Goal: Task Accomplishment & Management: Use online tool/utility

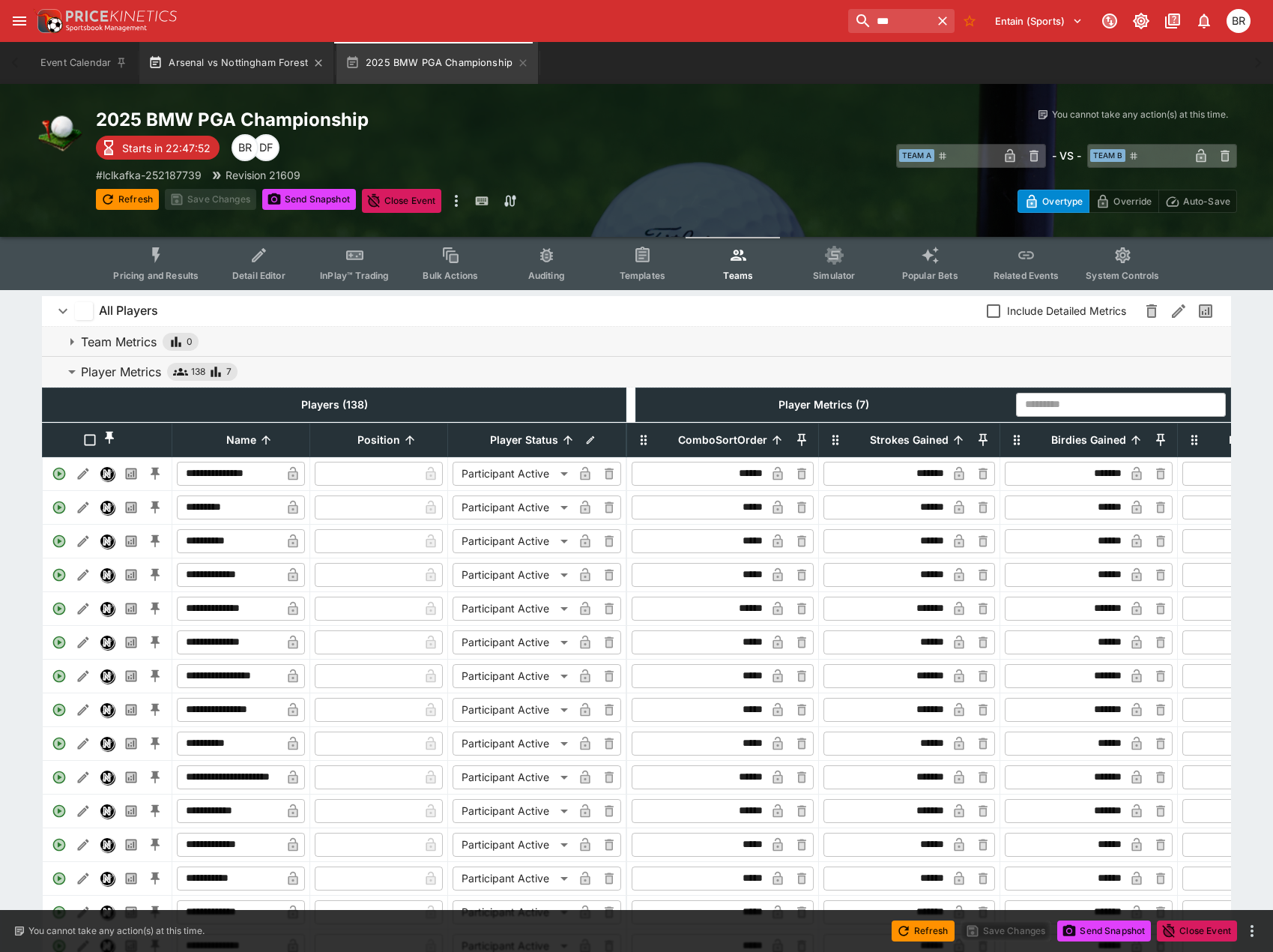
click at [270, 71] on button "Arsenal vs Nottingham Forest" at bounding box center [237, 62] width 194 height 42
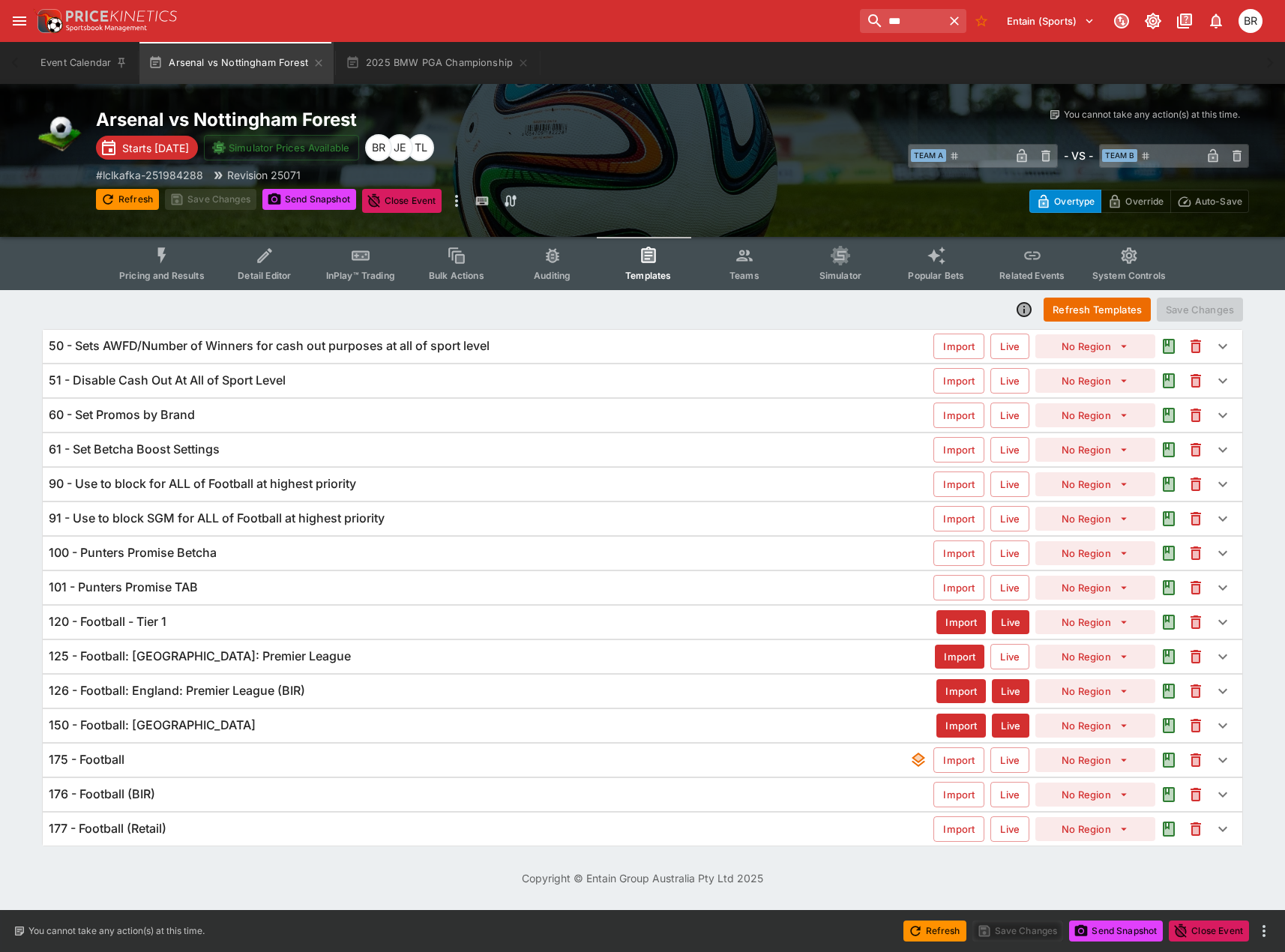
click at [432, 516] on div "91 - Use to block SGM for ALL of Football at highest priority" at bounding box center [491, 518] width 884 height 15
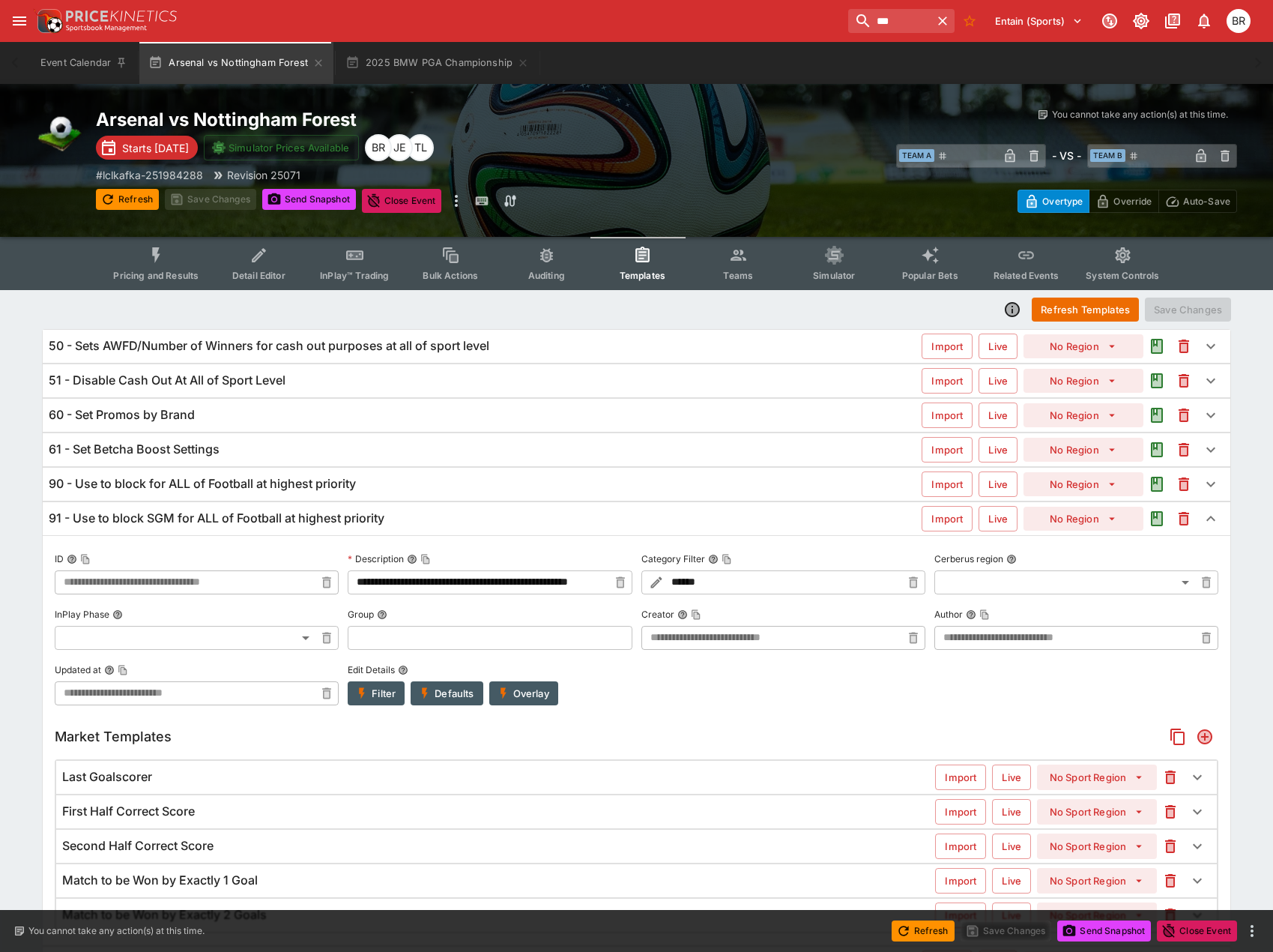
type input "**********"
click at [284, 780] on div "Last Goalscorer" at bounding box center [499, 777] width 873 height 15
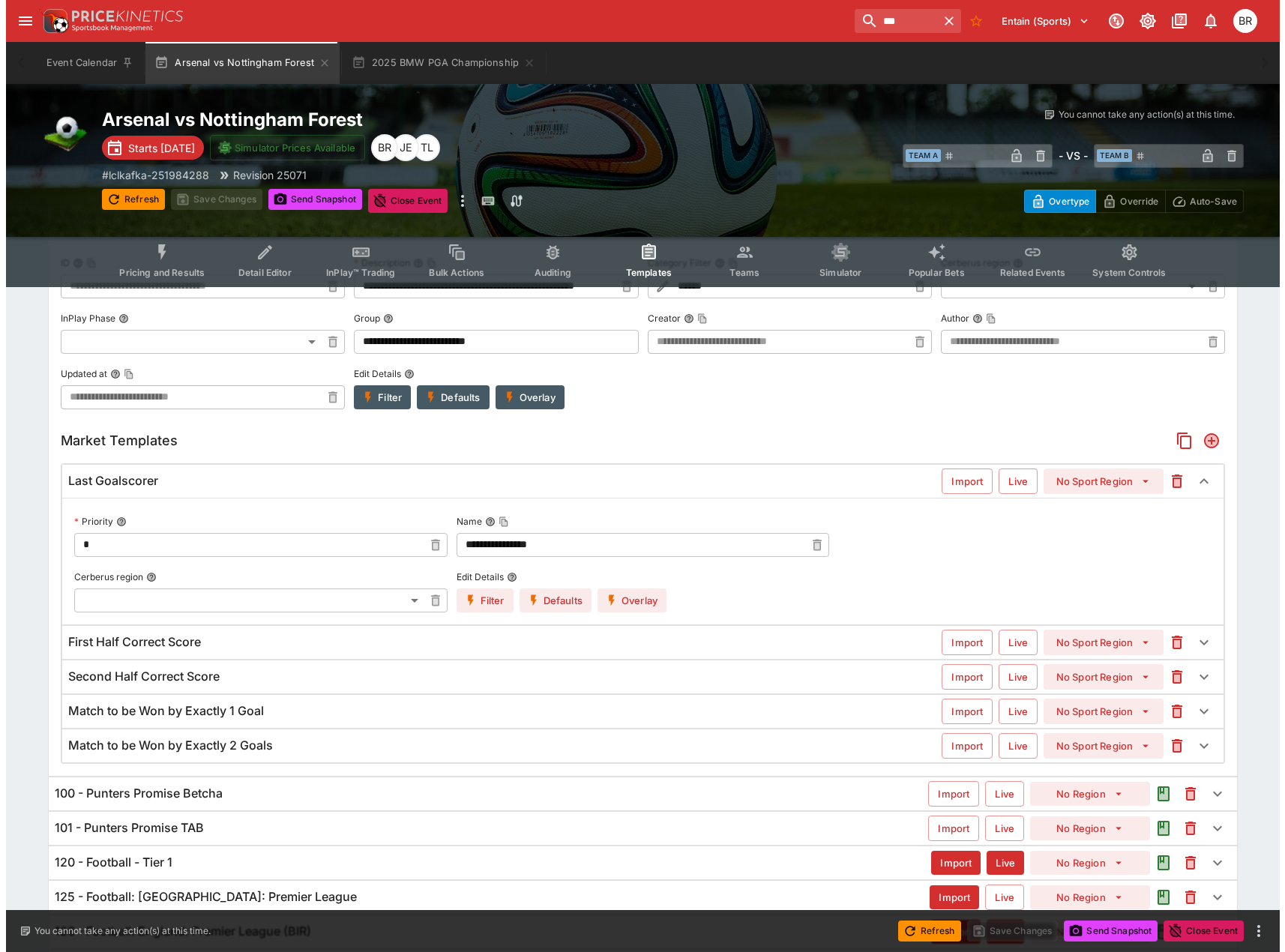
scroll to position [300, 0]
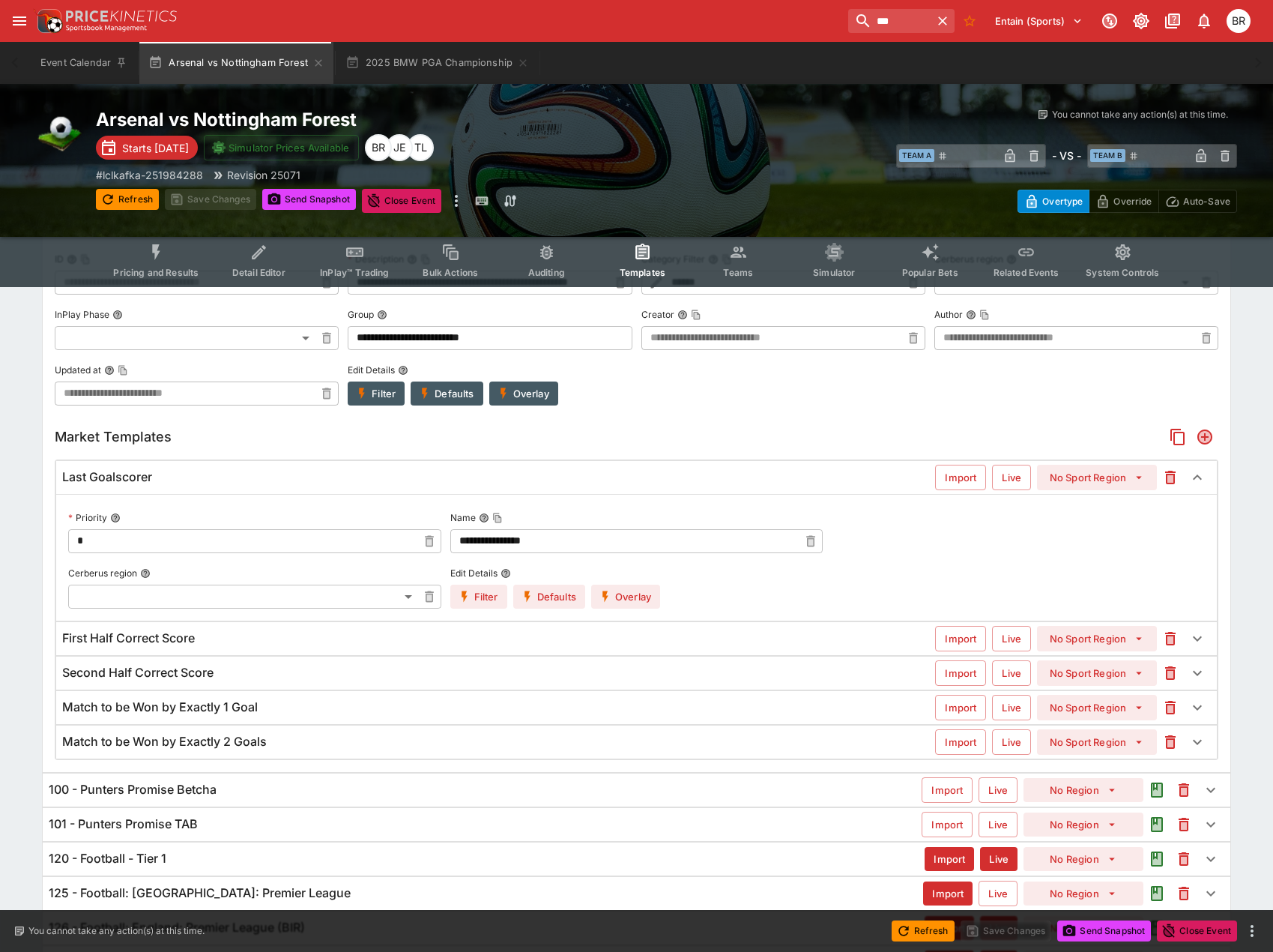
click at [619, 601] on button "Overlay" at bounding box center [625, 596] width 69 height 24
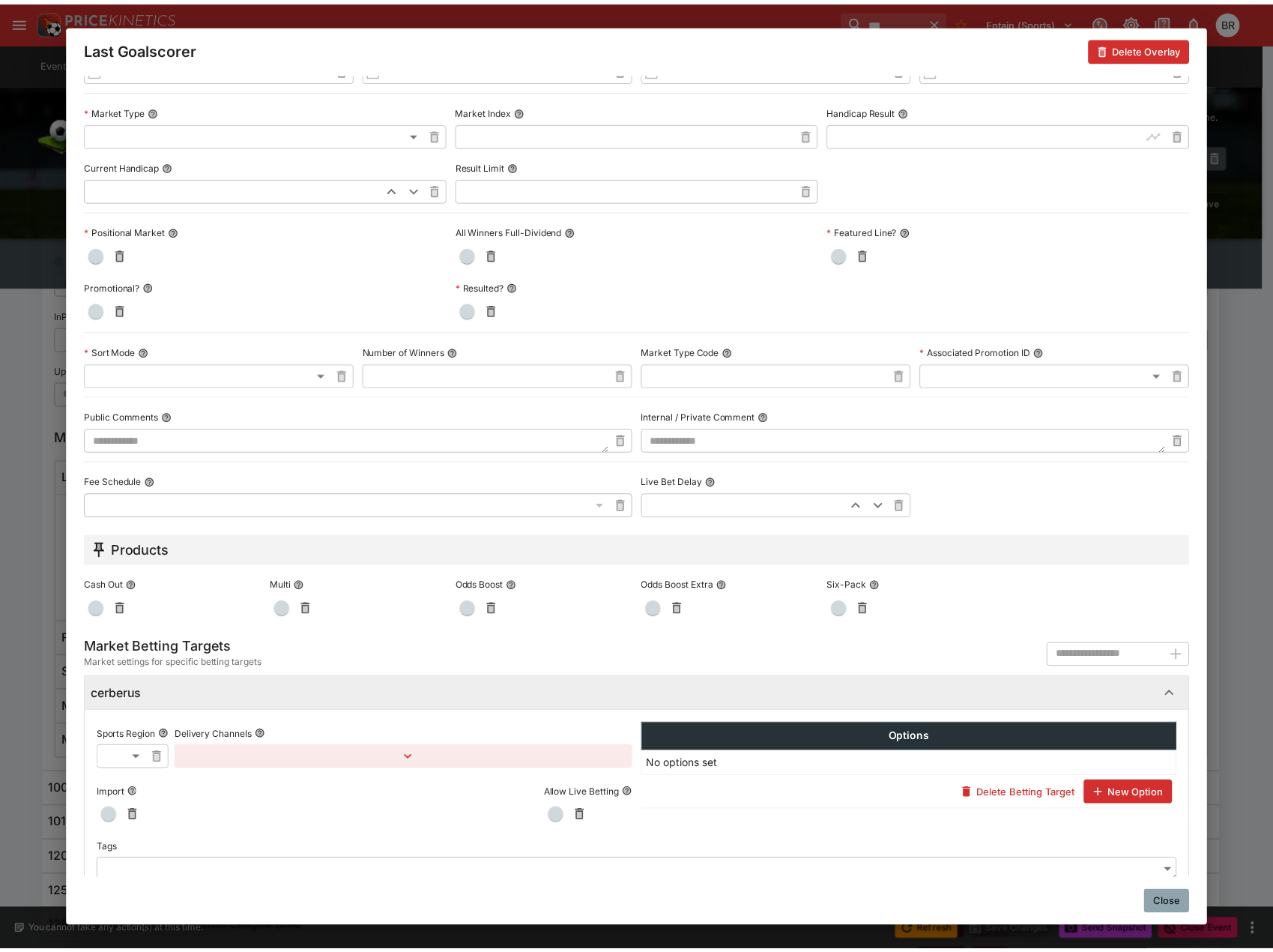
scroll to position [407, 0]
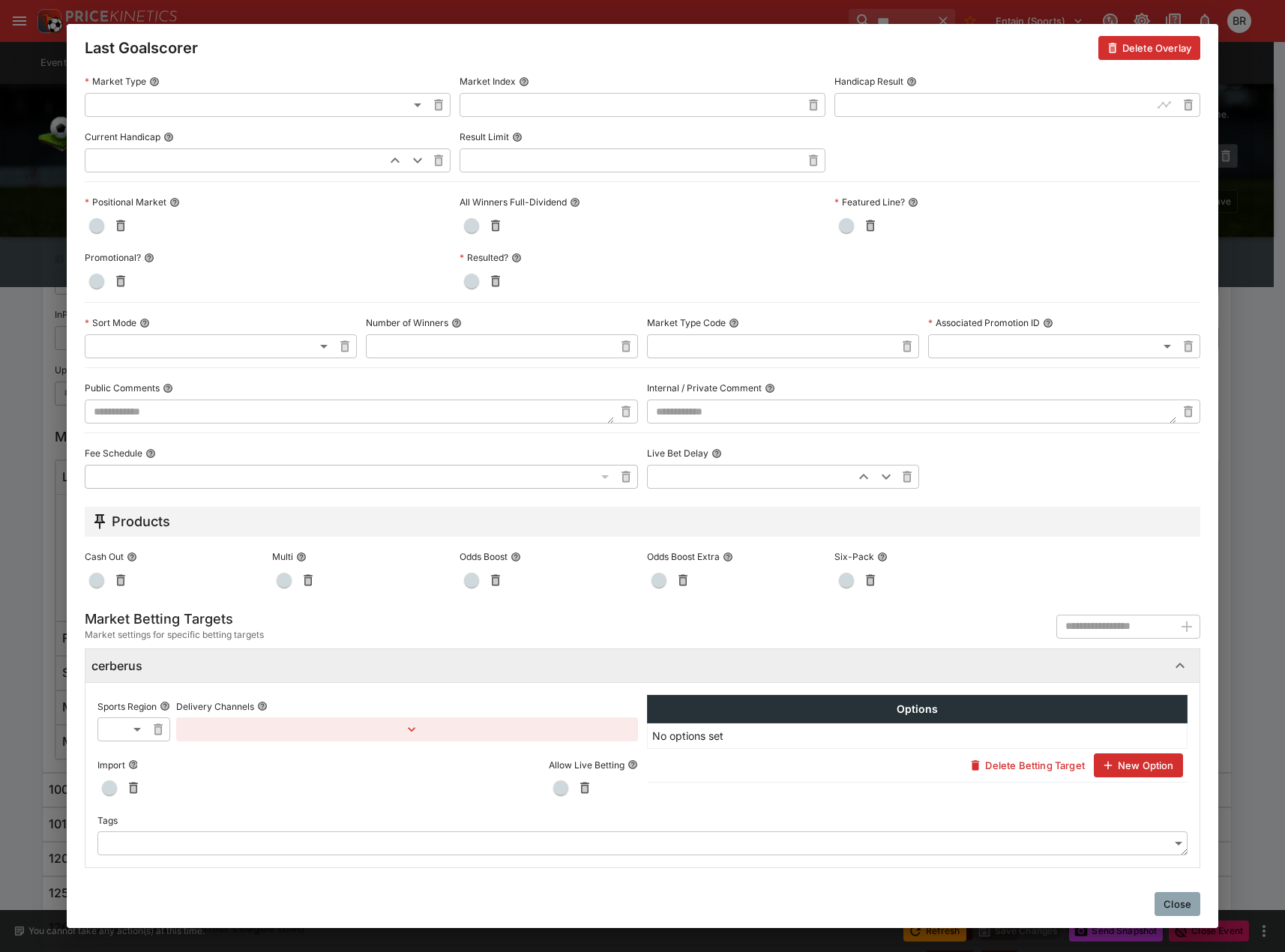
click at [1185, 909] on button "Close" at bounding box center [1177, 903] width 46 height 24
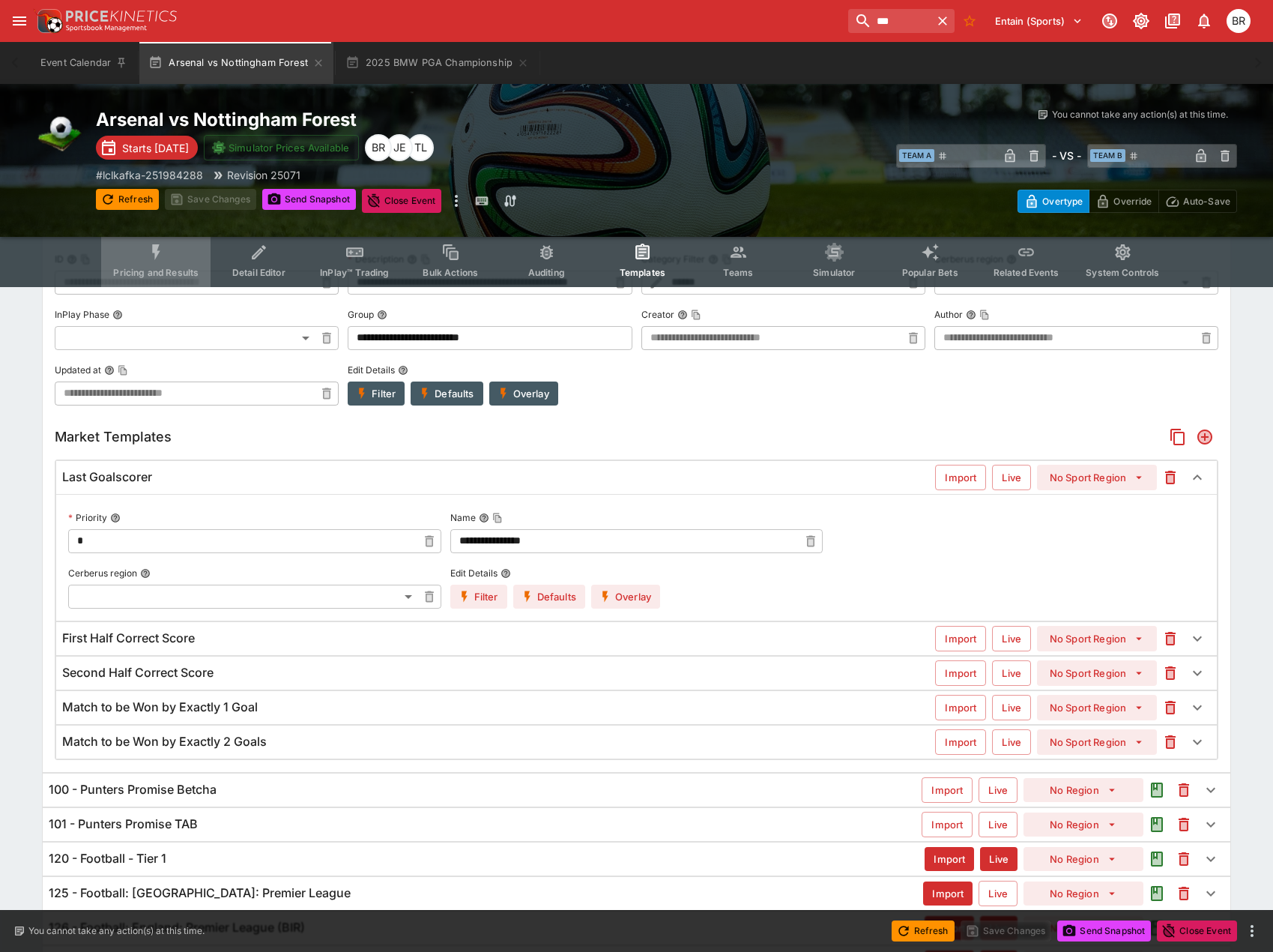
click at [184, 255] on button "Pricing and Results" at bounding box center [156, 260] width 110 height 53
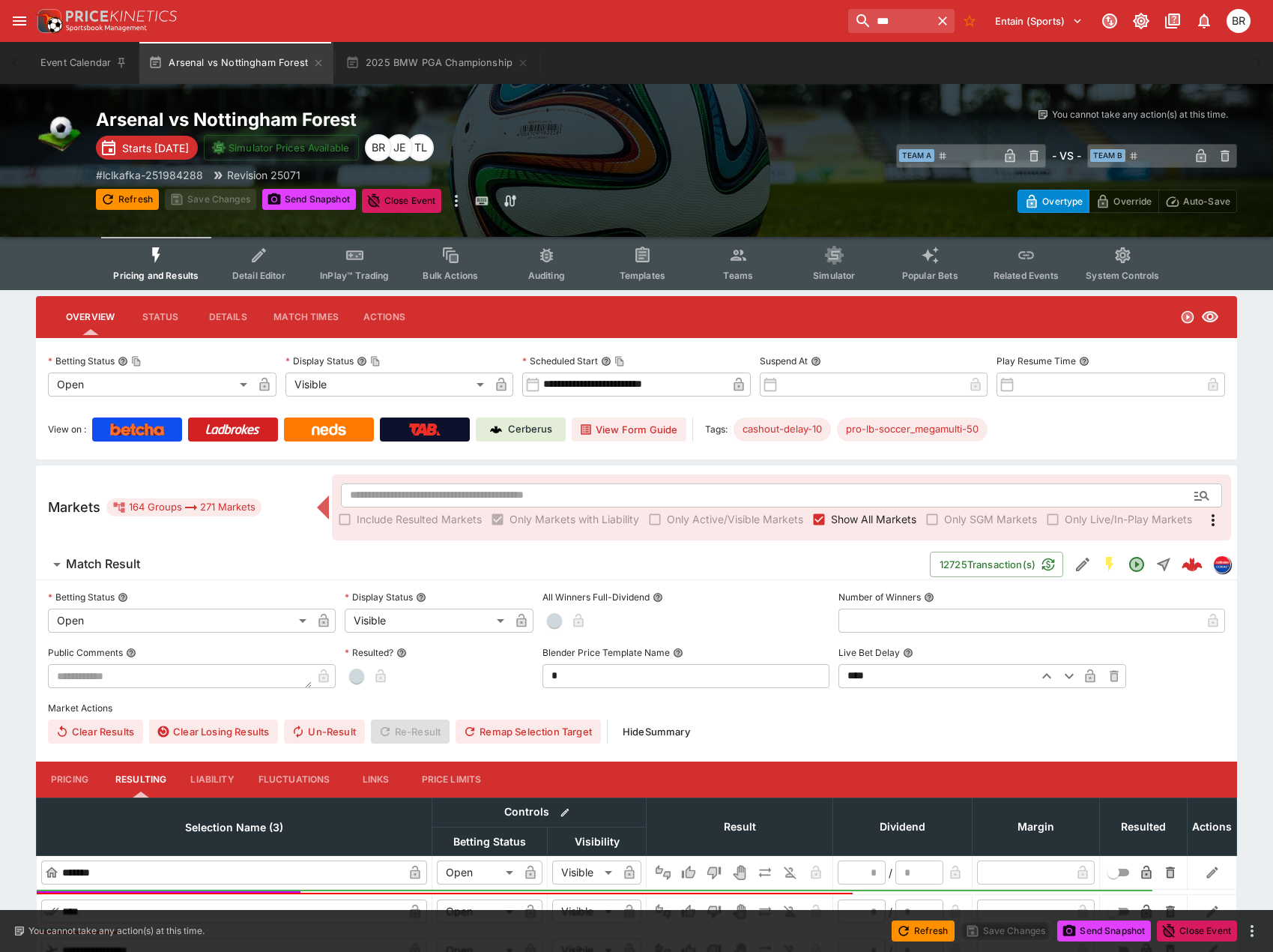
click at [626, 265] on button "Templates" at bounding box center [642, 263] width 96 height 53
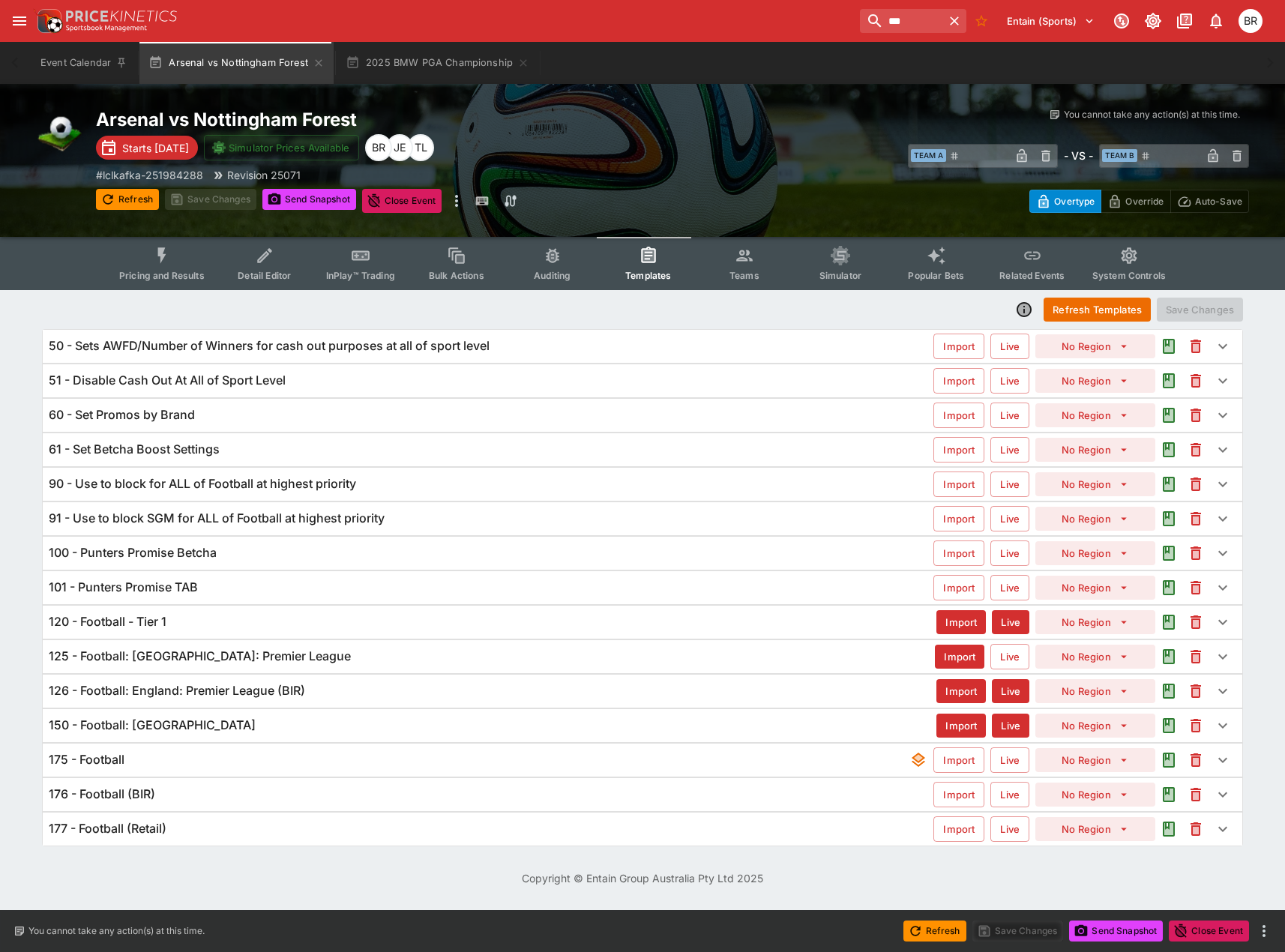
click at [299, 508] on div "91 - Use to block SGM for ALL of Football at highest priority Import Live No Re…" at bounding box center [642, 518] width 1199 height 33
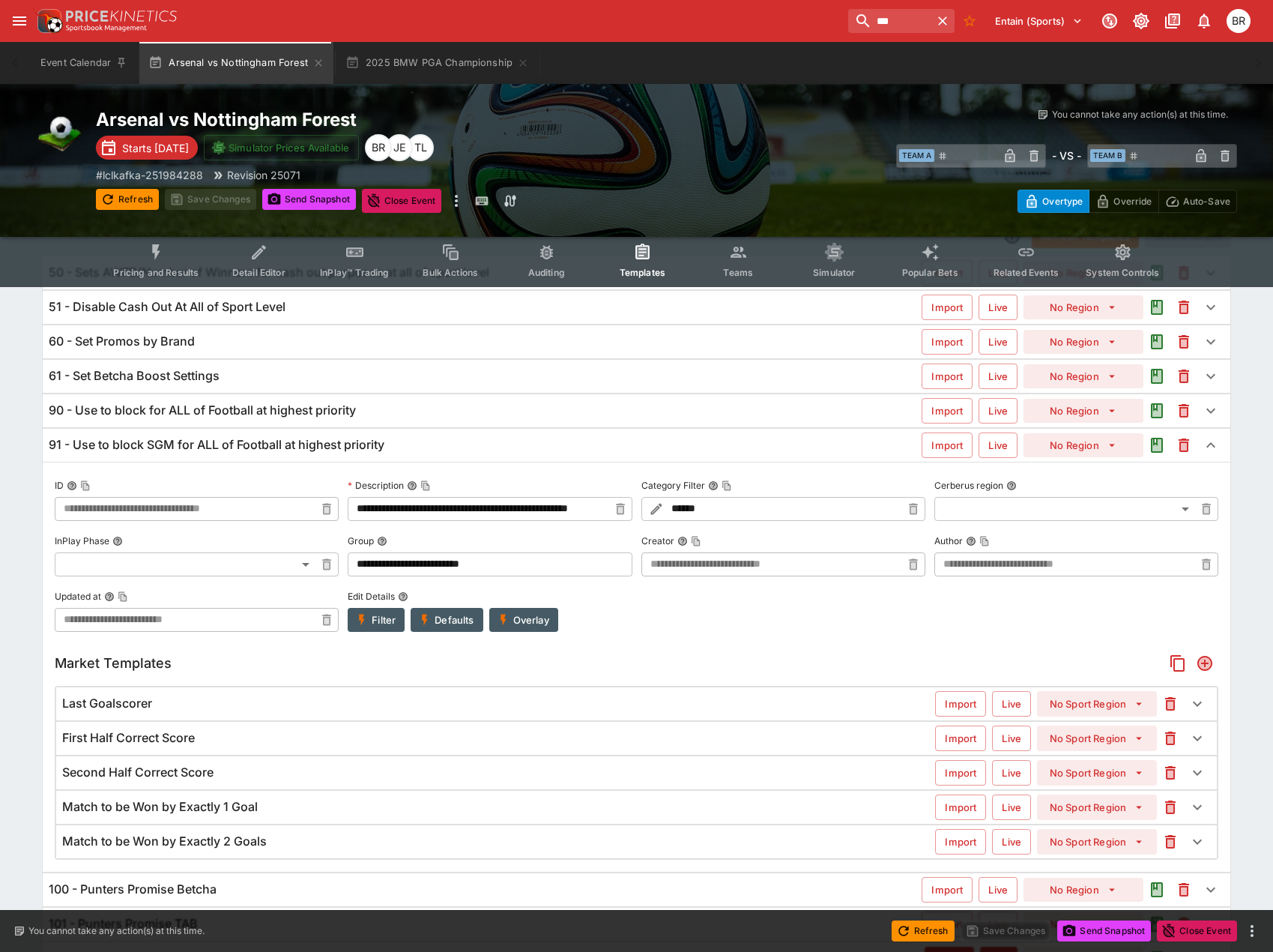
scroll to position [224, 0]
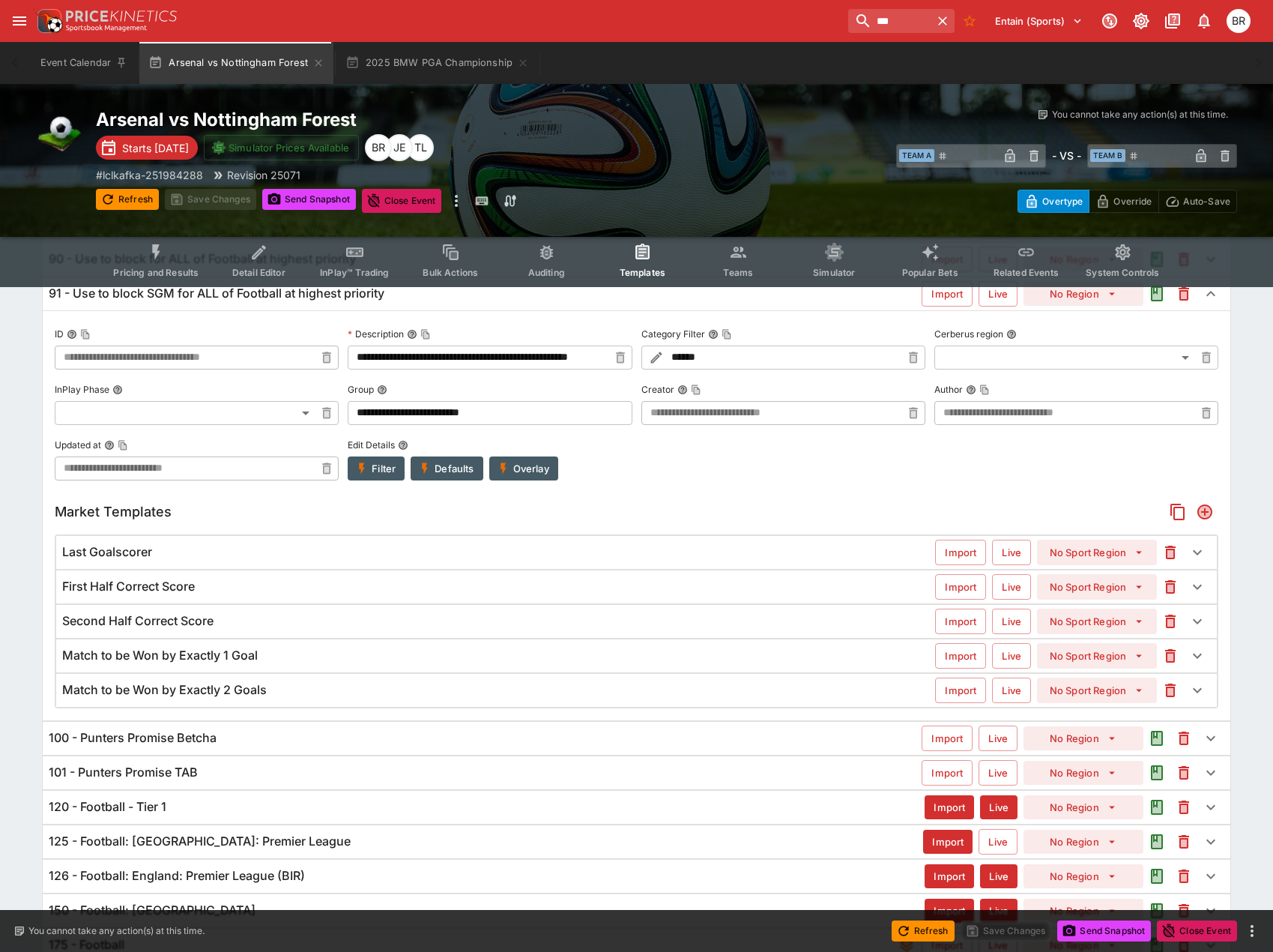
click at [418, 597] on div "First Half Correct Score Import Live No Sport Region" at bounding box center [636, 586] width 1161 height 33
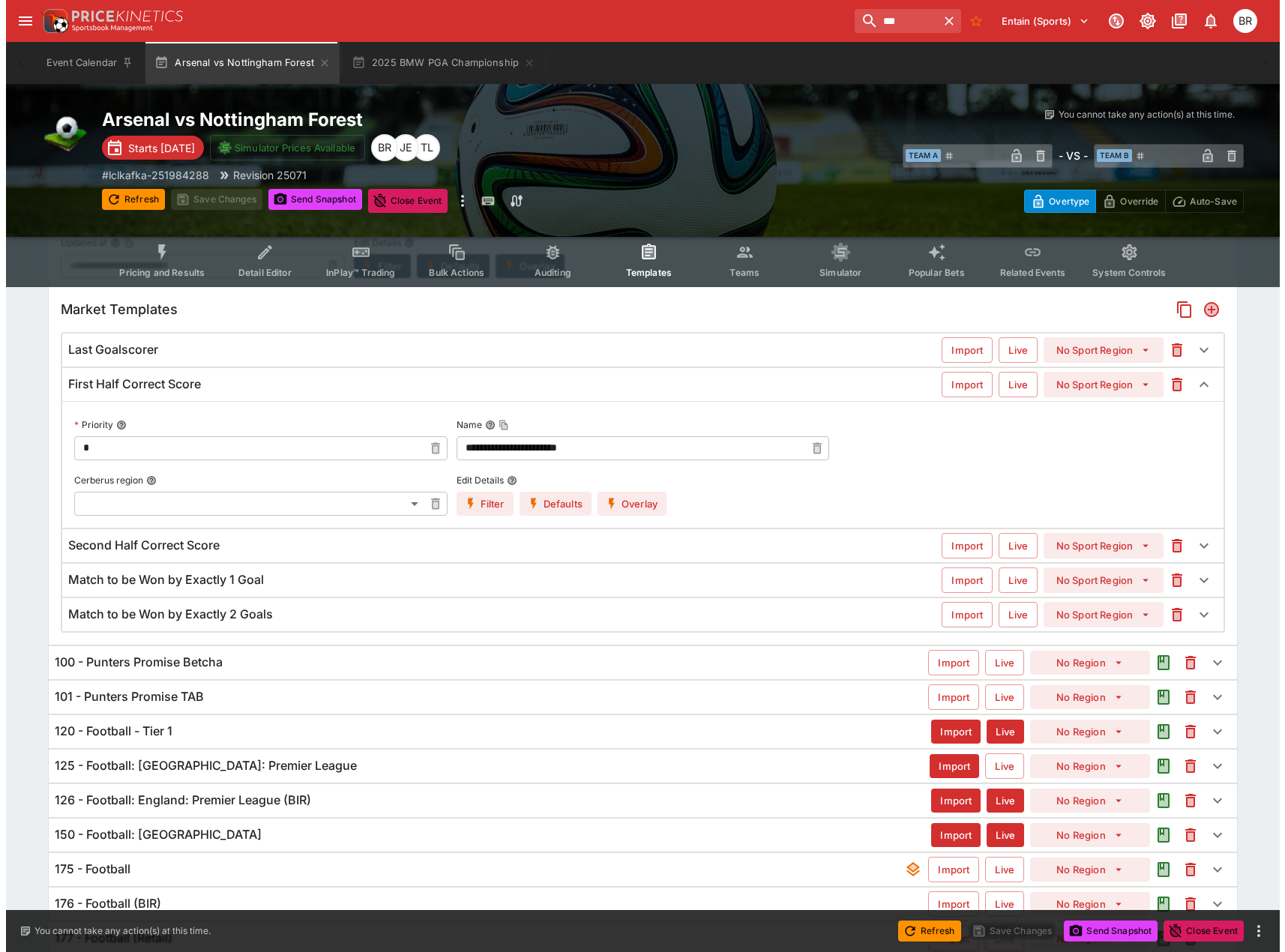
scroll to position [463, 0]
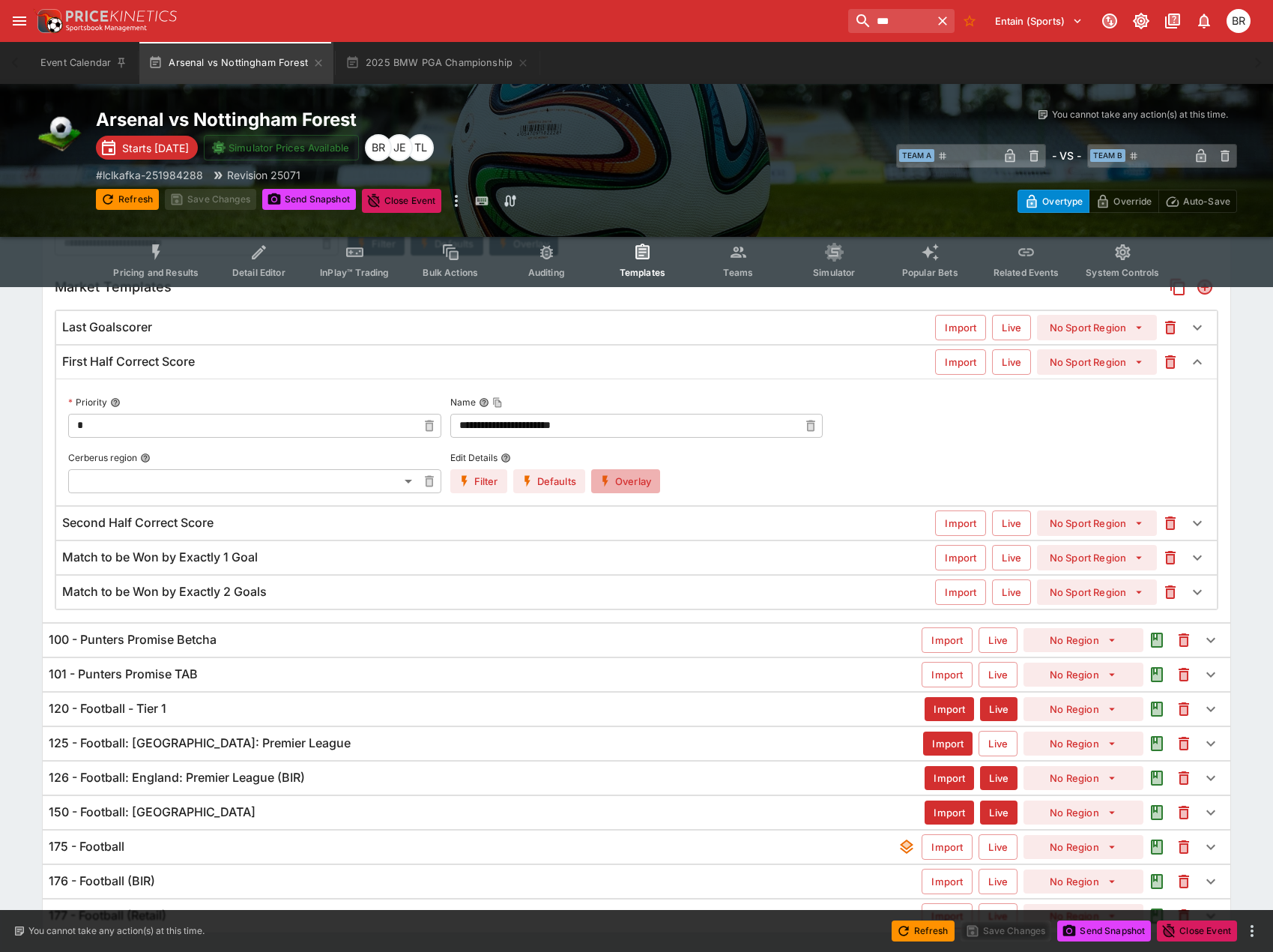
click at [617, 488] on button "Overlay" at bounding box center [625, 481] width 69 height 24
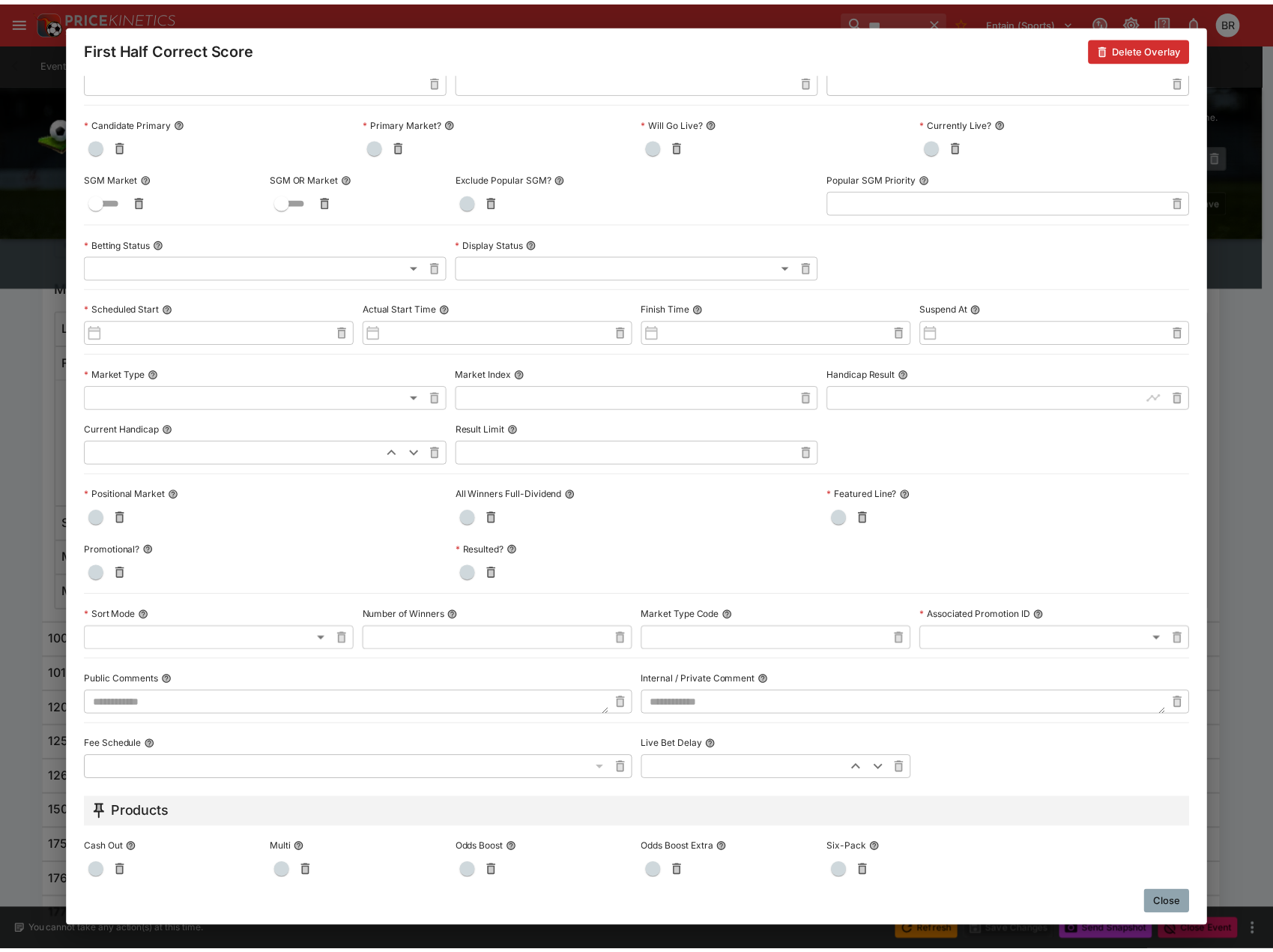
scroll to position [75, 0]
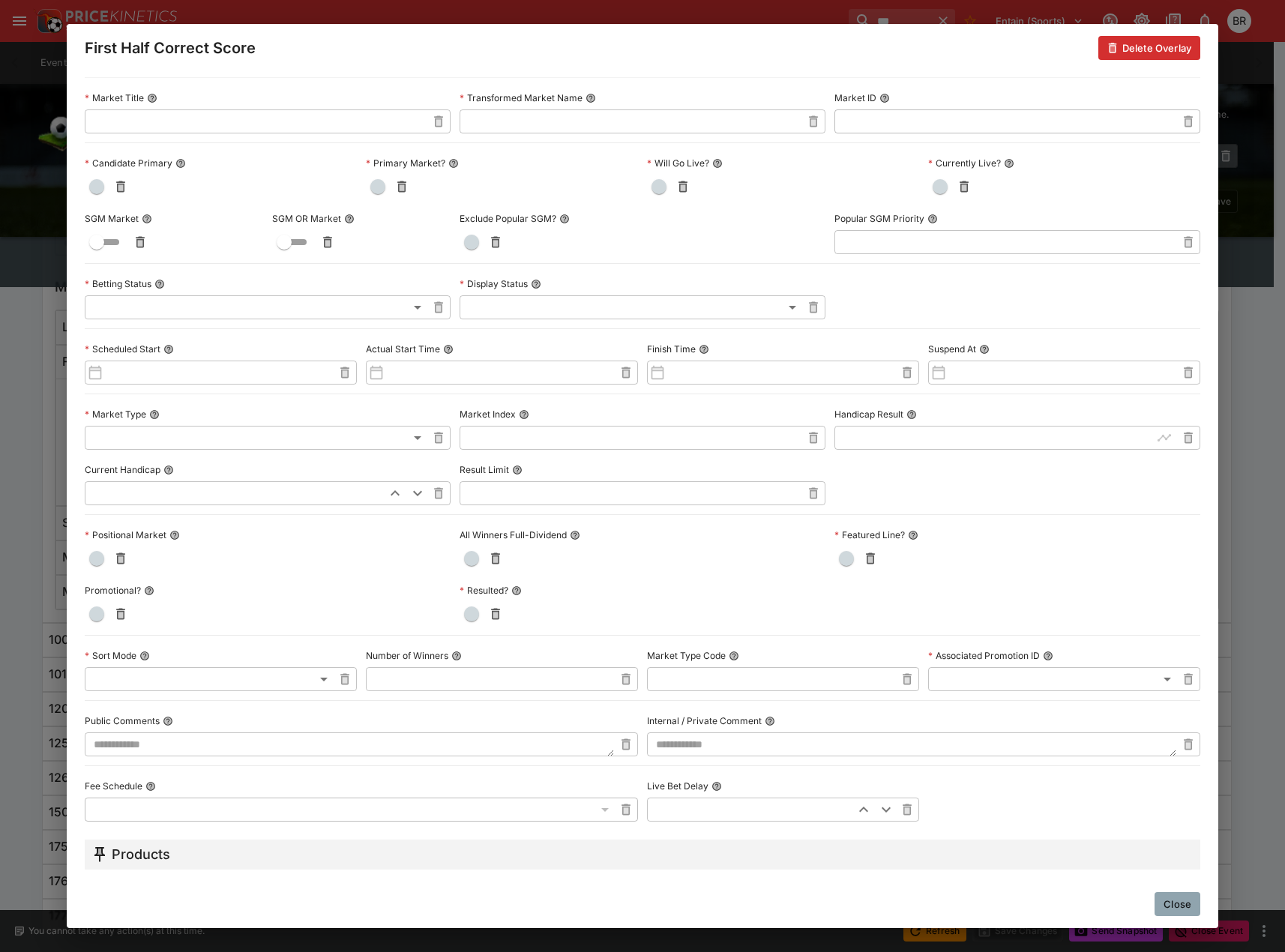
click at [1184, 896] on button "Close" at bounding box center [1177, 903] width 46 height 24
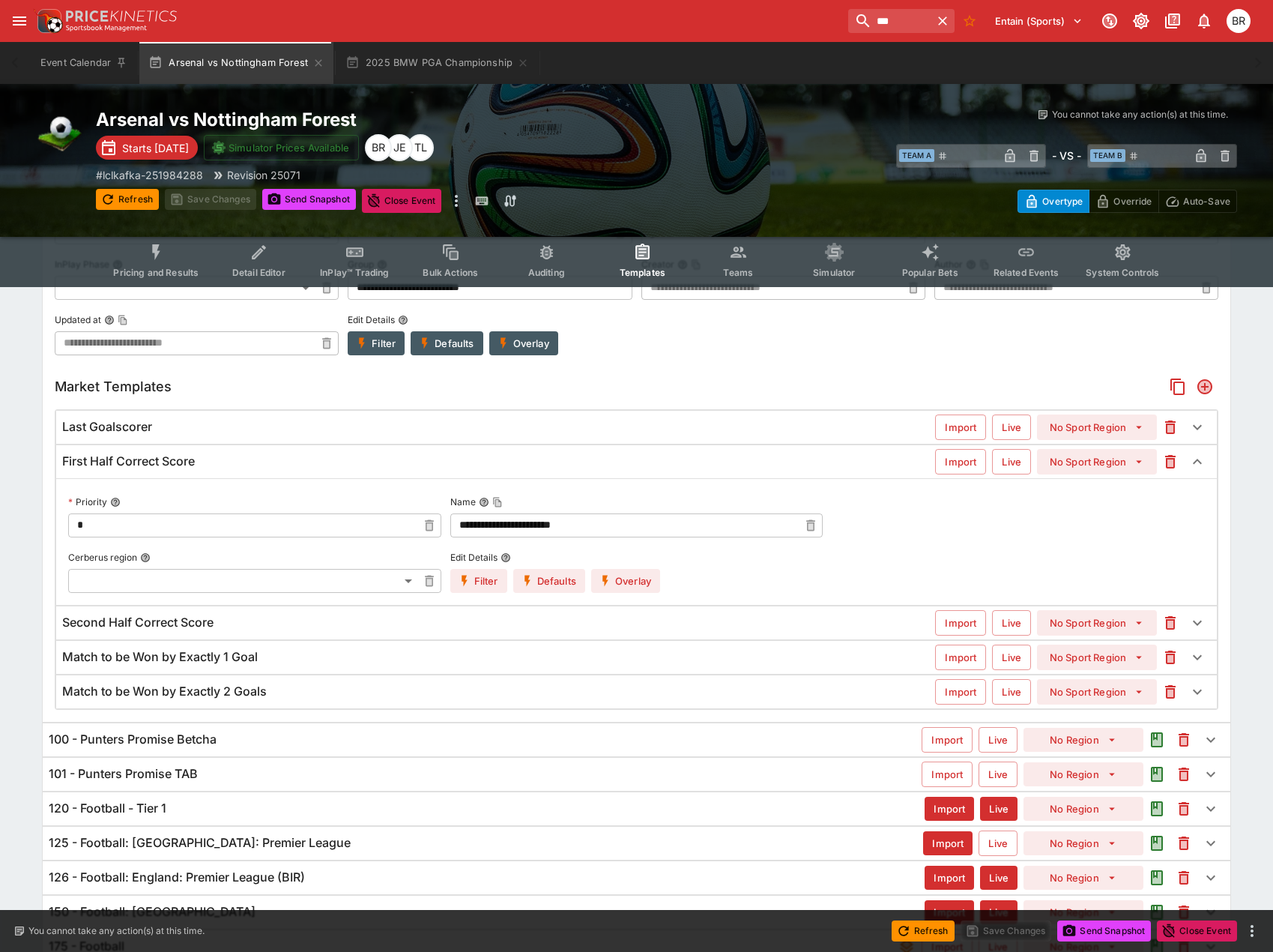
scroll to position [313, 0]
